Goal: Task Accomplishment & Management: Manage account settings

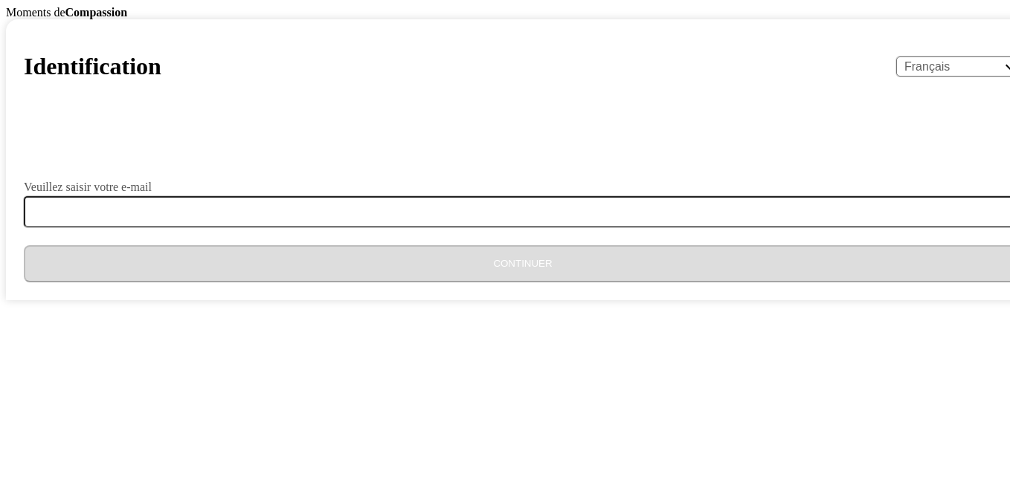
select select "fr"
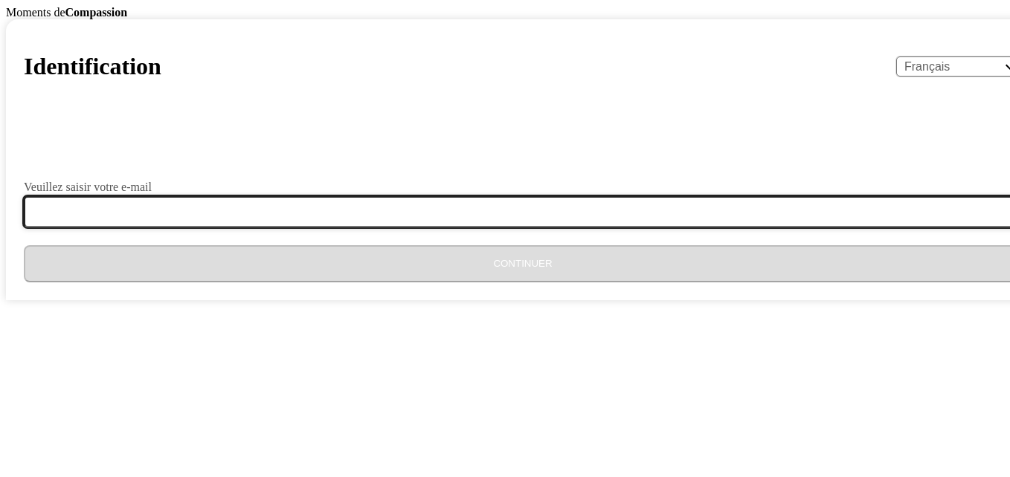
click at [478, 227] on input "Veuillez saisir votre e-mail" at bounding box center [532, 211] width 1016 height 31
type input "[EMAIL_ADDRESS][DOMAIN_NAME]"
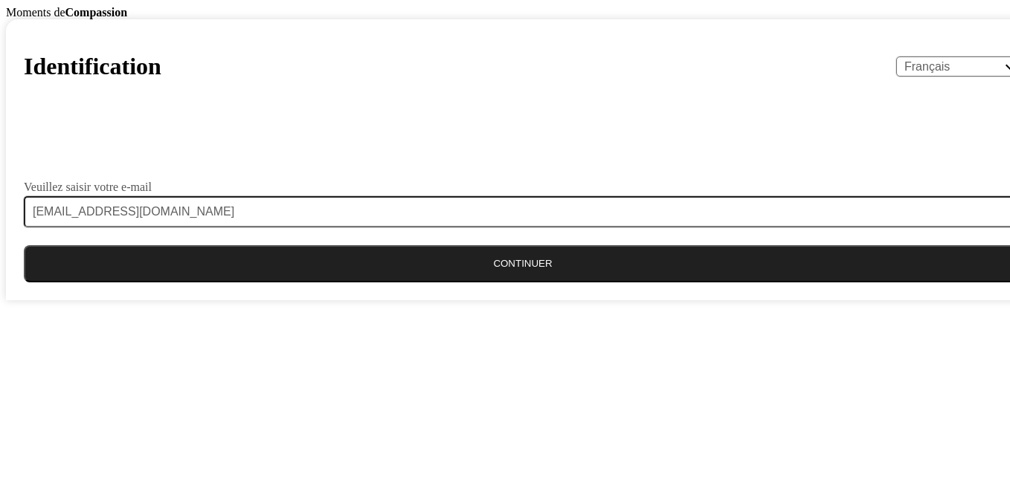
click at [509, 283] on button "Continuer" at bounding box center [523, 263] width 998 height 37
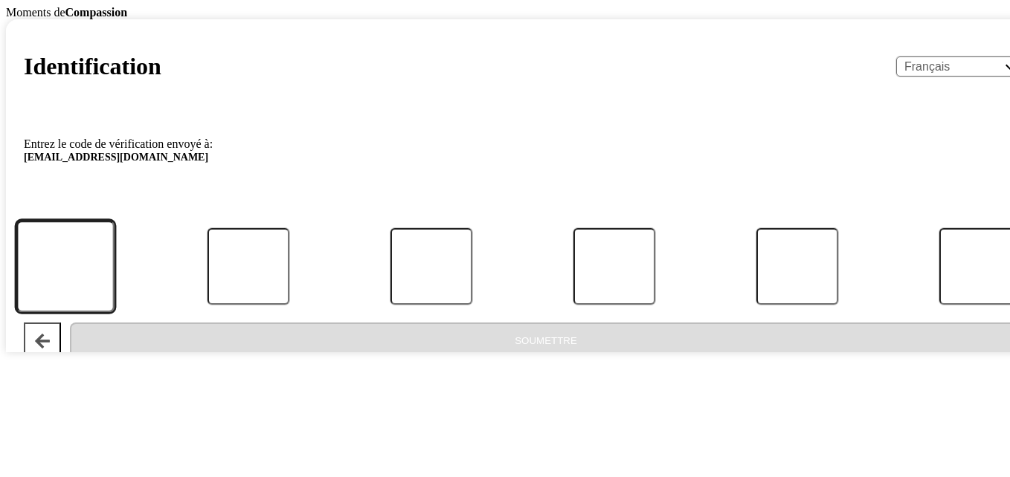
click at [114, 312] on input "Code" at bounding box center [65, 266] width 98 height 91
type input "9"
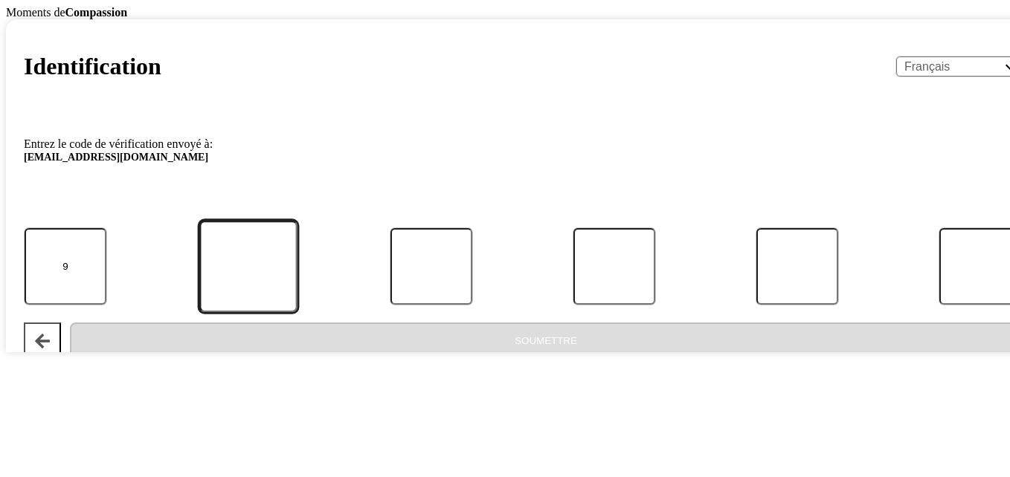
type input "6"
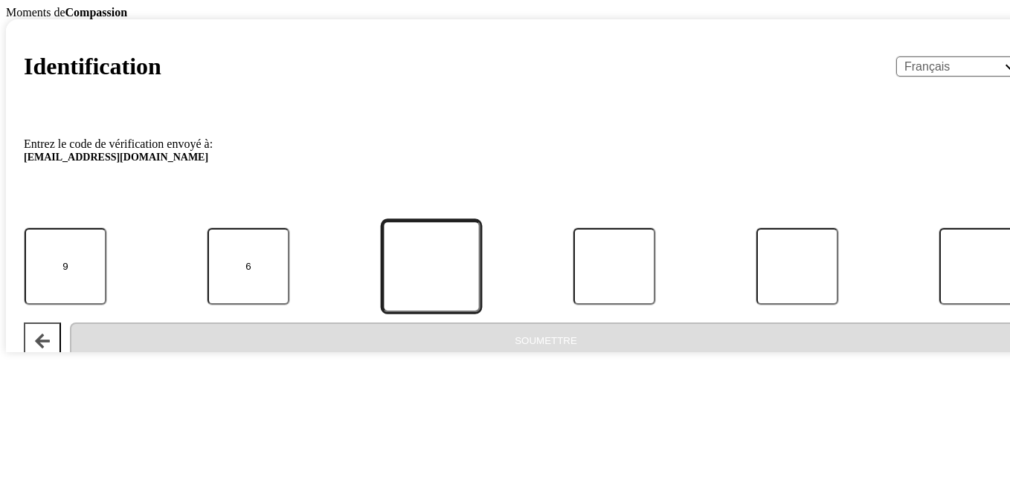
type input "0"
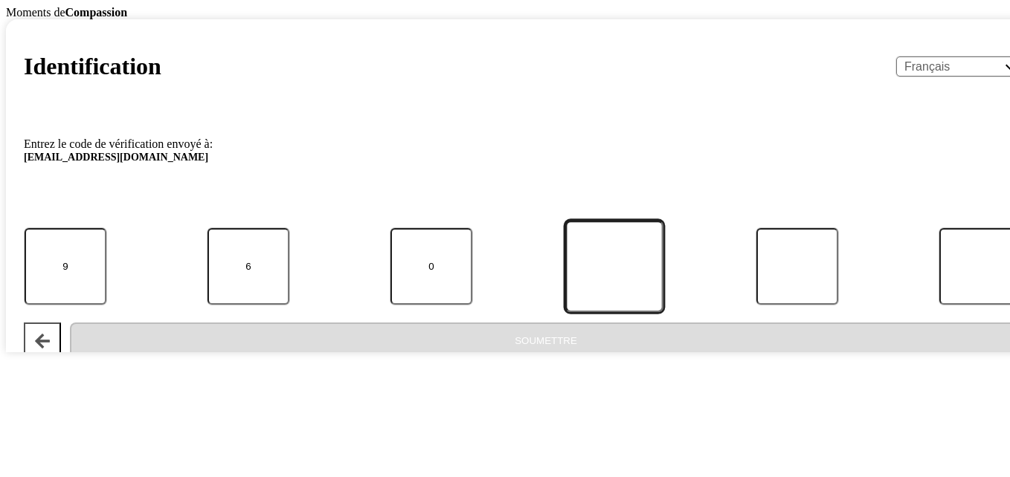
type input "8"
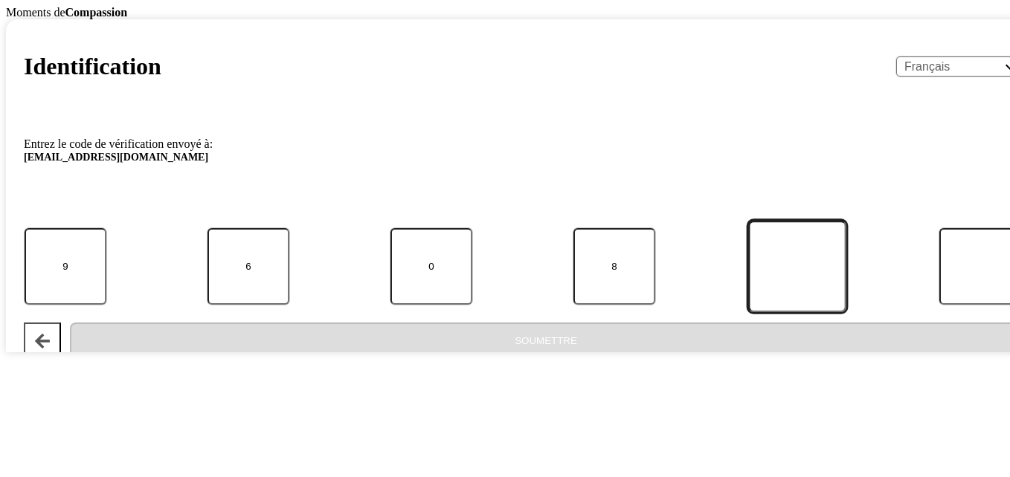
type input "8"
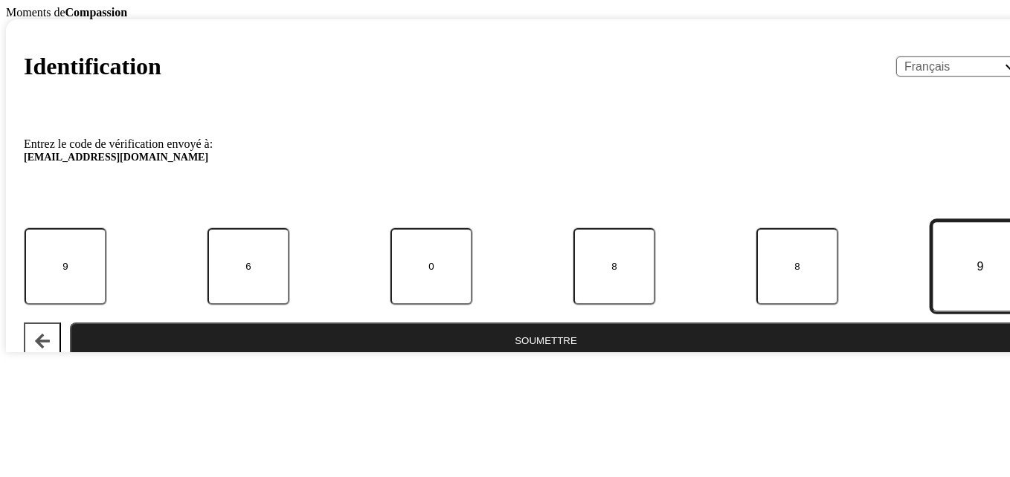
type input "9"
click at [472, 360] on button "Soumettre" at bounding box center [546, 341] width 952 height 37
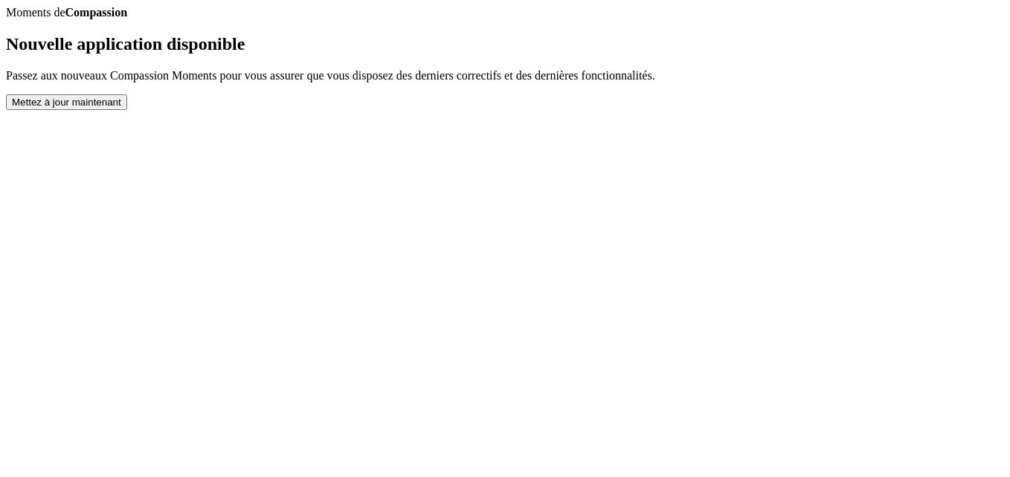
click at [127, 110] on button "Mettez à jour maintenant" at bounding box center [66, 102] width 121 height 16
